Goal: Navigation & Orientation: Find specific page/section

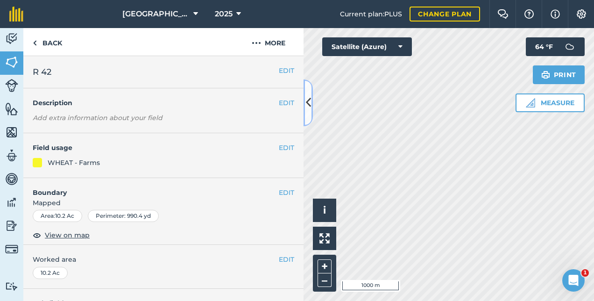
click at [308, 107] on icon at bounding box center [308, 102] width 5 height 16
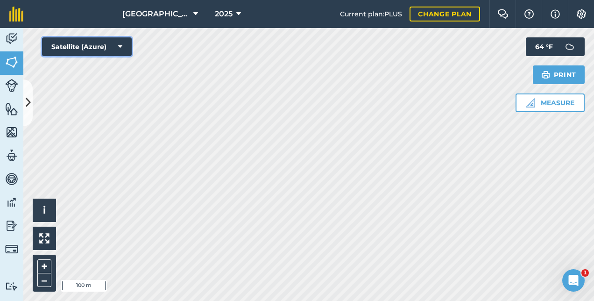
click at [205, 196] on div "Hello i © 2025 TomTom, Microsoft 100 m + – Satellite (Azure) Measure Print 64 °…" at bounding box center [308, 164] width 571 height 273
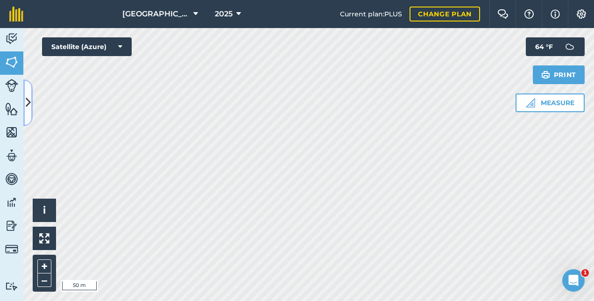
click at [29, 104] on icon at bounding box center [28, 102] width 5 height 16
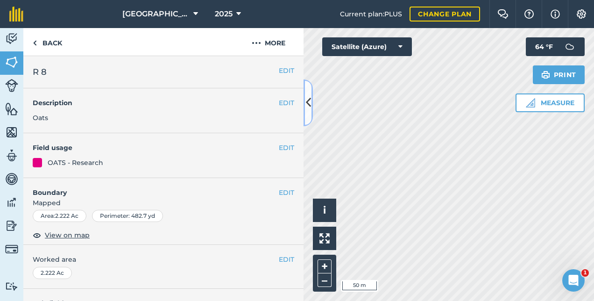
click at [307, 105] on icon at bounding box center [308, 102] width 5 height 16
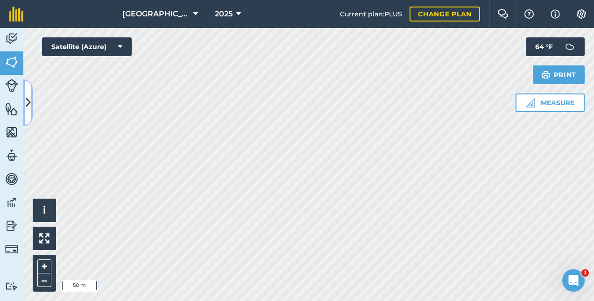
click at [29, 108] on icon at bounding box center [28, 102] width 5 height 16
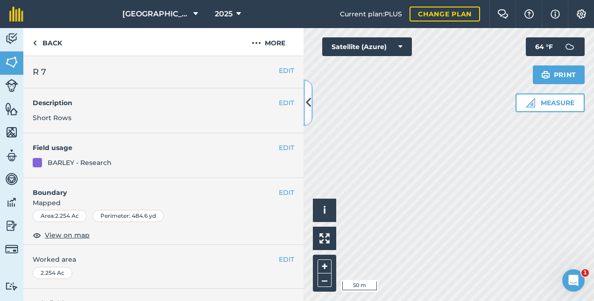
click at [308, 102] on icon at bounding box center [308, 102] width 5 height 16
